Goal: Transaction & Acquisition: Purchase product/service

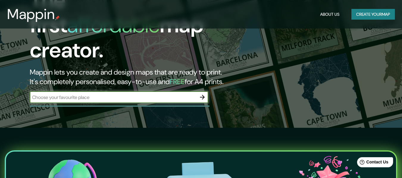
scroll to position [60, 0]
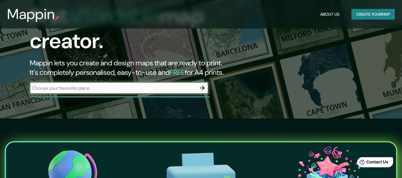
click at [169, 85] on input "text" at bounding box center [113, 88] width 167 height 7
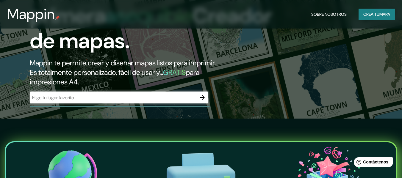
click at [178, 96] on input "text" at bounding box center [113, 97] width 167 height 7
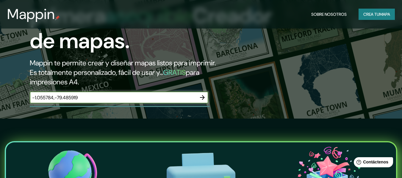
type input "-1.055784,-79.485919"
click at [203, 99] on icon "button" at bounding box center [202, 97] width 5 height 5
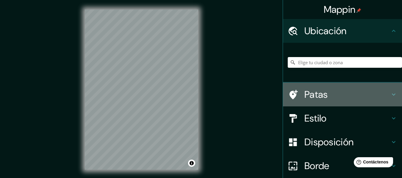
click at [311, 98] on font "Patas" at bounding box center [317, 94] width 24 height 13
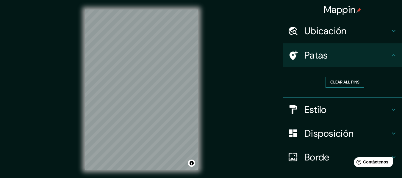
click at [330, 82] on button "Clear all pins" at bounding box center [345, 82] width 39 height 11
click at [148, 75] on div at bounding box center [148, 75] width 5 height 5
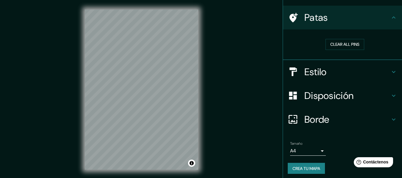
scroll to position [41, 0]
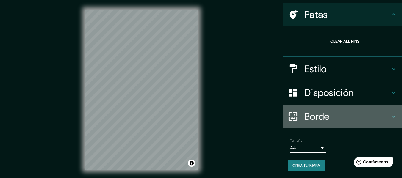
click at [319, 119] on font "Borde" at bounding box center [317, 117] width 25 height 13
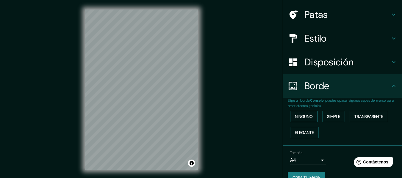
click at [307, 118] on font "Ninguno" at bounding box center [304, 116] width 18 height 5
click at [327, 118] on font "Simple" at bounding box center [333, 116] width 13 height 5
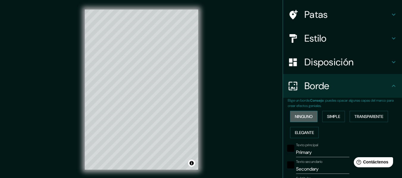
click at [308, 119] on font "Ninguno" at bounding box center [304, 116] width 18 height 5
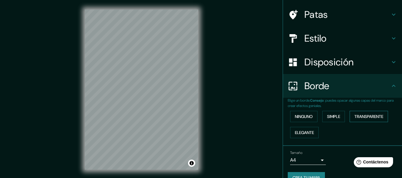
click at [357, 114] on font "Transparente" at bounding box center [369, 117] width 29 height 8
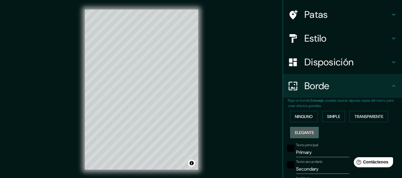
click at [306, 135] on font "Elegante" at bounding box center [304, 132] width 19 height 5
click at [309, 119] on font "Ninguno" at bounding box center [304, 116] width 18 height 5
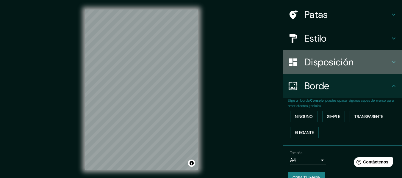
click at [332, 66] on font "Disposición" at bounding box center [329, 62] width 49 height 13
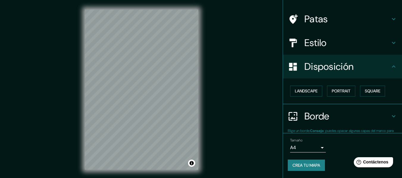
scroll to position [36, 0]
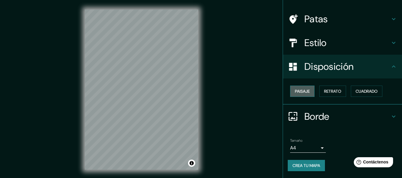
click at [304, 93] on font "Paisaje" at bounding box center [302, 91] width 15 height 5
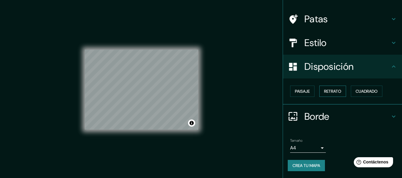
click at [335, 90] on font "Retrato" at bounding box center [332, 91] width 17 height 5
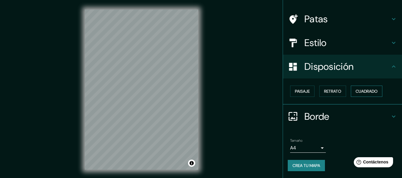
click at [363, 90] on font "Cuadrado" at bounding box center [367, 91] width 22 height 5
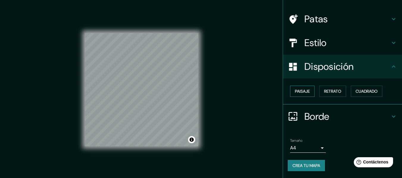
click at [303, 94] on font "Paisaje" at bounding box center [302, 91] width 15 height 5
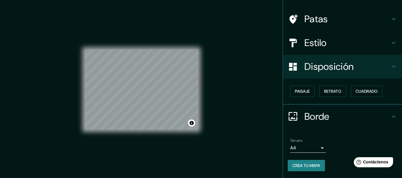
click at [309, 41] on font "Estilo" at bounding box center [316, 43] width 22 height 13
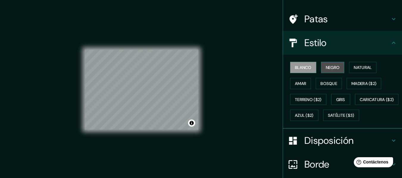
click at [327, 67] on font "Negro" at bounding box center [333, 67] width 14 height 5
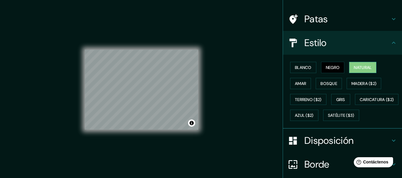
click at [355, 68] on font "Natural" at bounding box center [363, 67] width 18 height 5
click at [301, 86] on font "Amar" at bounding box center [300, 84] width 11 height 8
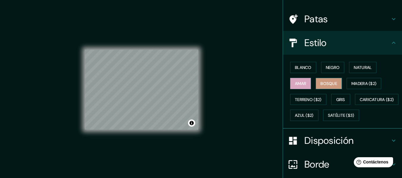
click at [328, 86] on font "Bosque" at bounding box center [329, 83] width 17 height 5
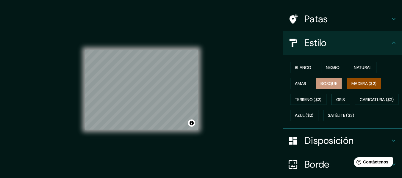
click at [352, 86] on font "Madera ($2)" at bounding box center [364, 83] width 25 height 5
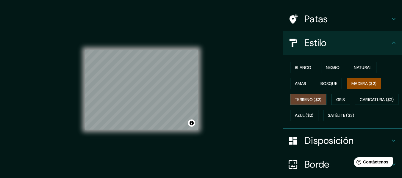
click at [313, 99] on font "Terreno ($2)" at bounding box center [308, 99] width 27 height 5
click at [345, 102] on button "Gris" at bounding box center [341, 99] width 19 height 11
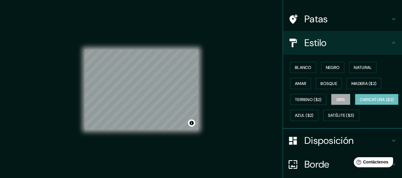
click at [360, 102] on font "Caricatura ($2)" at bounding box center [377, 99] width 34 height 5
click at [314, 115] on font "Azul ($2)" at bounding box center [304, 115] width 19 height 5
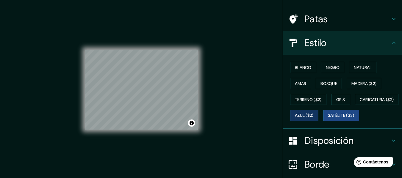
click at [324, 121] on button "Satélite ($3)" at bounding box center [342, 115] width 36 height 11
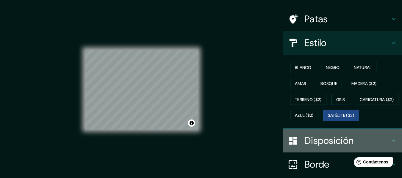
click at [317, 147] on font "Disposición" at bounding box center [329, 141] width 49 height 13
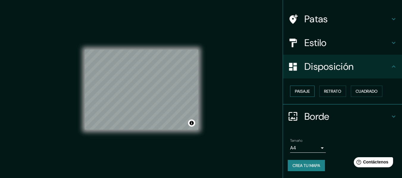
click at [300, 94] on font "Paisaje" at bounding box center [302, 91] width 15 height 5
click at [327, 94] on font "Retrato" at bounding box center [332, 91] width 17 height 5
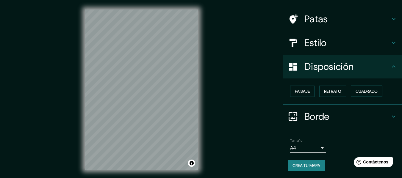
click at [361, 92] on font "Cuadrado" at bounding box center [367, 91] width 22 height 5
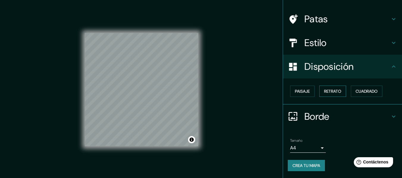
click at [330, 94] on font "Retrato" at bounding box center [332, 92] width 17 height 8
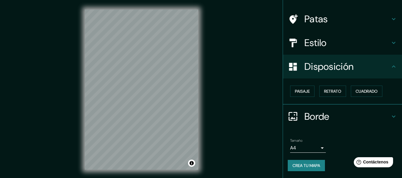
click at [82, 76] on div "© Mapbox © OpenStreetMap Improve this map © Maxar" at bounding box center [141, 90] width 133 height 180
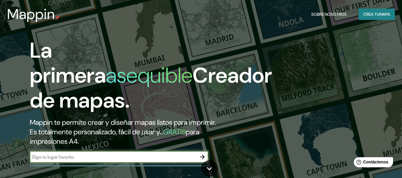
click at [103, 158] on input "text" at bounding box center [113, 157] width 167 height 7
type input "[PERSON_NAME], [GEOGRAPHIC_DATA]"
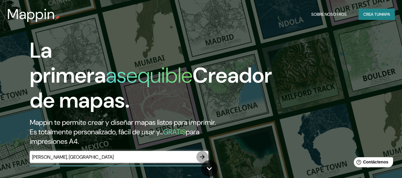
click at [205, 156] on icon "button" at bounding box center [202, 157] width 7 height 7
